Goal: Information Seeking & Learning: Compare options

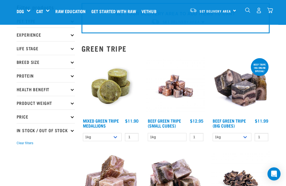
scroll to position [25, 0]
click at [102, 122] on link "Mixed Green Tripe Medallions" at bounding box center [101, 122] width 36 height 7
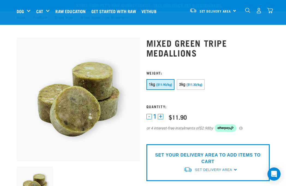
scroll to position [1, 0]
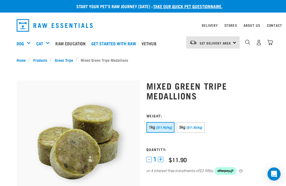
click at [202, 126] on span "($11.30/kg)" at bounding box center [194, 128] width 16 height 4
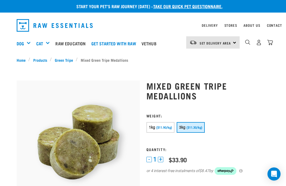
click at [162, 129] on span "($11.90/kg)" at bounding box center [164, 128] width 16 height 4
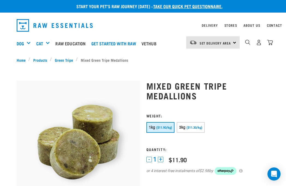
scroll to position [0, 0]
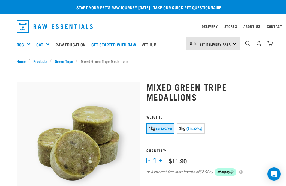
click at [0, 0] on div "Shop All Dog" at bounding box center [0, 0] width 0 height 0
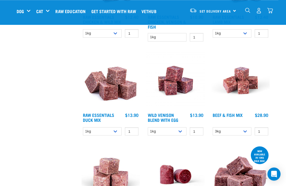
scroll to position [448, 0]
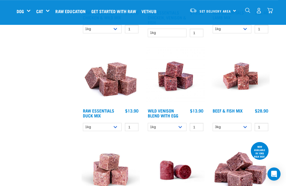
click at [165, 110] on link "Wild Venison Blend with Egg" at bounding box center [163, 112] width 31 height 7
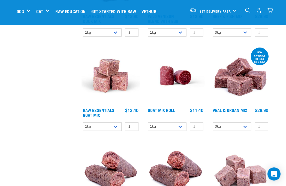
scroll to position [543, 0]
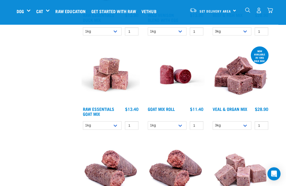
click at [109, 75] on img at bounding box center [111, 75] width 58 height 58
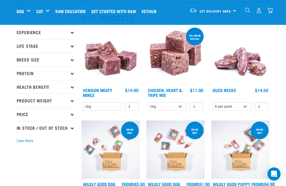
scroll to position [55, 0]
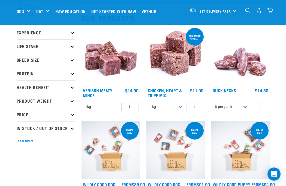
click at [95, 91] on link "Venison Meaty Mince" at bounding box center [97, 92] width 29 height 7
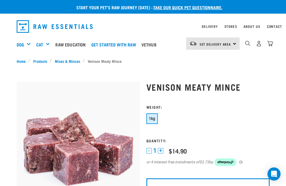
click at [0, 0] on div "Shop All Dog" at bounding box center [0, 0] width 0 height 0
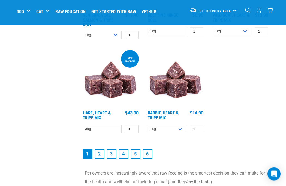
scroll to position [1014, 0]
click at [102, 158] on link "2" at bounding box center [100, 154] width 10 height 10
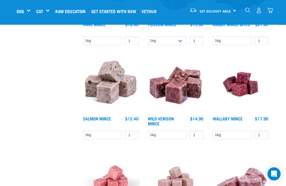
scroll to position [409, 0]
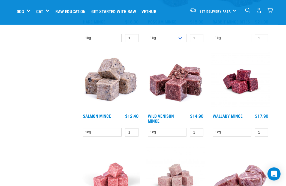
click at [113, 88] on img at bounding box center [111, 81] width 58 height 58
click at [267, 66] on img at bounding box center [240, 81] width 58 height 58
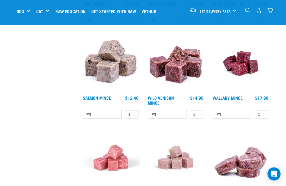
click at [109, 65] on img at bounding box center [111, 63] width 58 height 58
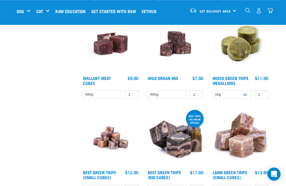
scroll to position [822, 0]
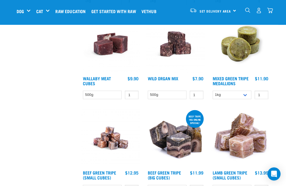
click at [227, 80] on link "Mixed Green Tripe Medallions" at bounding box center [231, 80] width 36 height 7
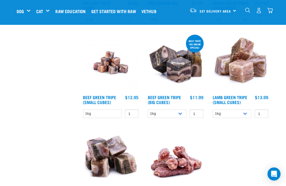
scroll to position [898, 0]
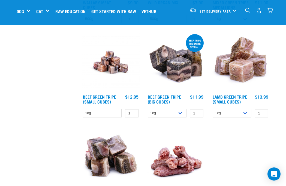
click at [106, 101] on link "Beef Green Tripe (Small Cubes)" at bounding box center [99, 98] width 33 height 7
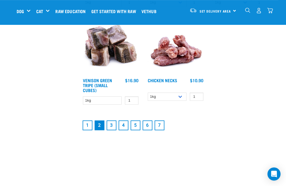
scroll to position [1008, 0]
click at [112, 130] on link "3" at bounding box center [112, 125] width 10 height 10
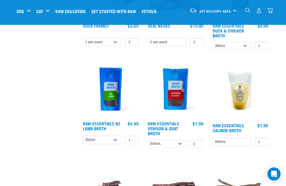
scroll to position [589, 0]
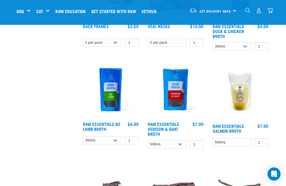
click at [171, 127] on link "Raw Essentials Venison & Goat Broth" at bounding box center [163, 128] width 31 height 12
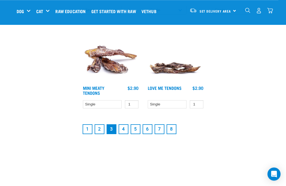
scroll to position [1004, 0]
click at [125, 128] on link "4" at bounding box center [124, 129] width 10 height 10
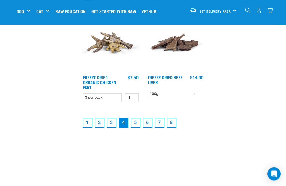
scroll to position [1013, 0]
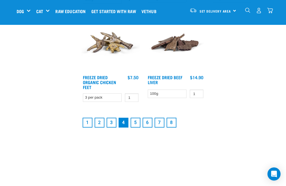
click at [139, 126] on link "5" at bounding box center [136, 123] width 10 height 10
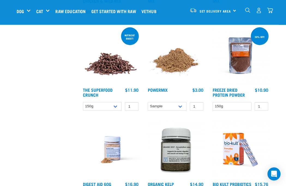
scroll to position [342, 0]
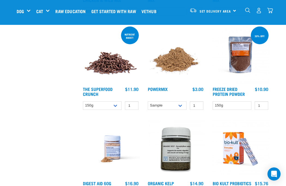
click at [94, 95] on link "The Superfood Crunch" at bounding box center [98, 91] width 30 height 7
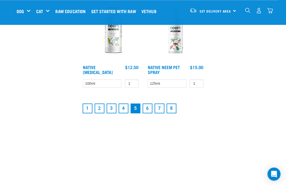
scroll to position [1051, 0]
click at [147, 113] on link "6" at bounding box center [148, 108] width 10 height 10
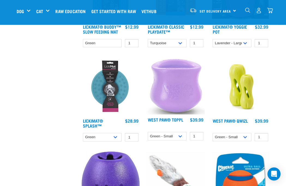
scroll to position [595, 0]
